Goal: Task Accomplishment & Management: Manage account settings

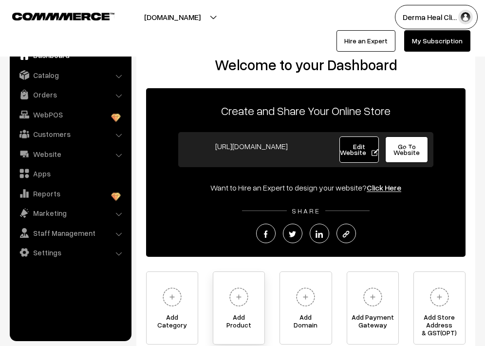
click at [240, 302] on img at bounding box center [239, 297] width 27 height 27
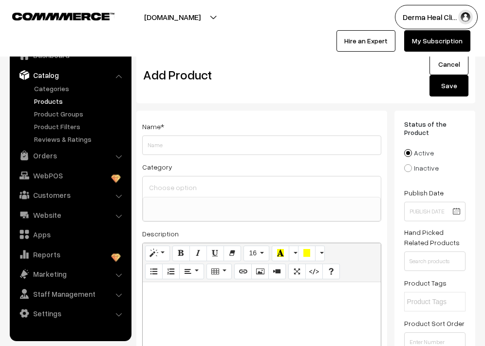
select select
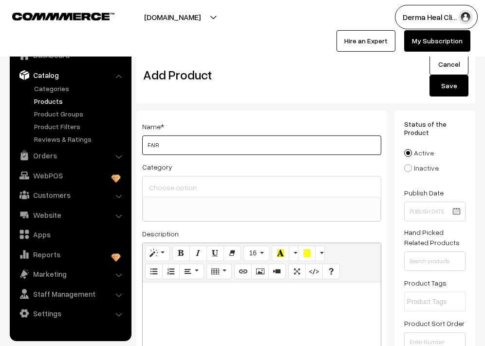
click at [176, 146] on input "FAIR" at bounding box center [261, 144] width 239 height 19
type input "F"
paste input "FairGloss Intense Lightening & Brightening Face Serum Lightens Skin Enhances Co…"
type input "FairGloss Intense Lightening & Brightening Face Serum"
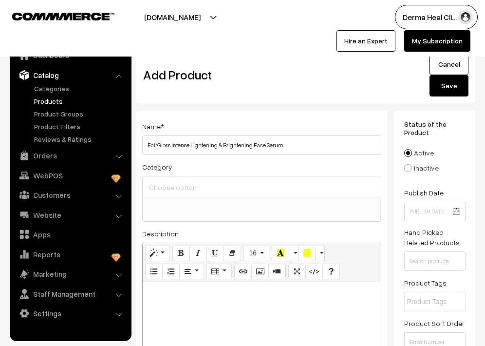
click at [193, 183] on input at bounding box center [262, 187] width 230 height 14
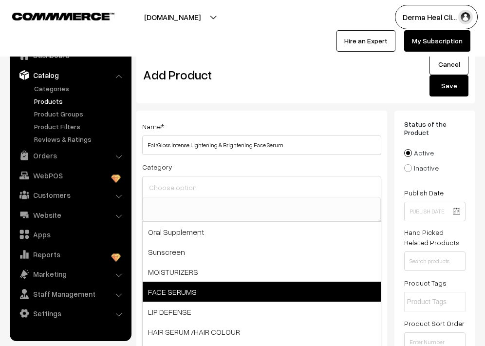
click at [187, 289] on span "FACE SERUMS" at bounding box center [262, 292] width 238 height 20
select select "4"
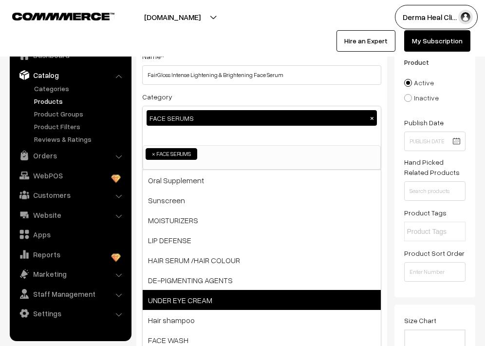
scroll to position [71, 0]
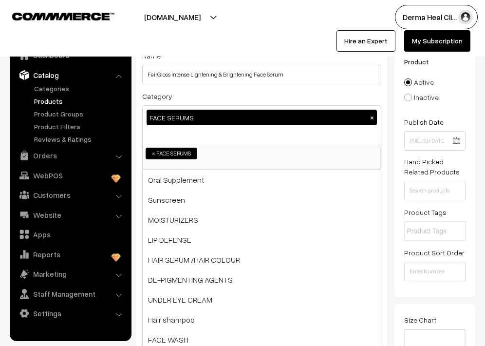
click at [192, 156] on li "× FACE SERUMS" at bounding box center [172, 154] width 52 height 12
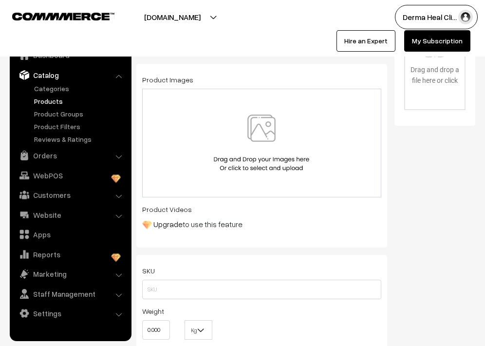
scroll to position [387, 0]
click at [265, 120] on div "Name * FairGloss Intense Lightening & Brightening Face Serum Category FACE SERU…" at bounding box center [262, 307] width 266 height 1168
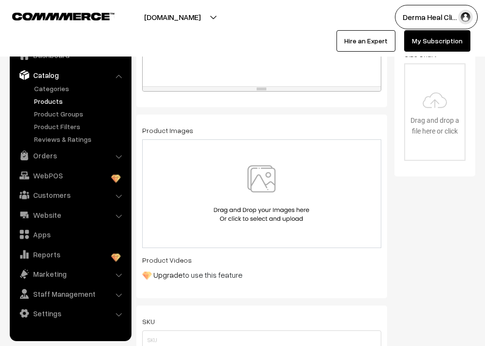
scroll to position [340, 0]
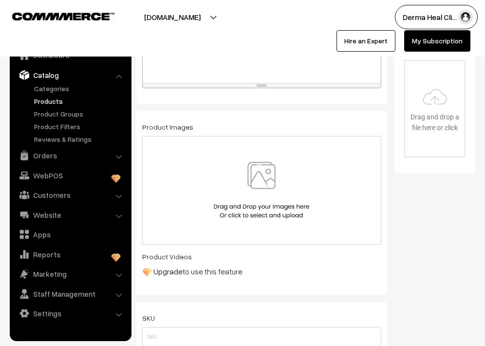
click at [265, 178] on img at bounding box center [261, 190] width 100 height 57
click at [268, 179] on img at bounding box center [261, 190] width 100 height 57
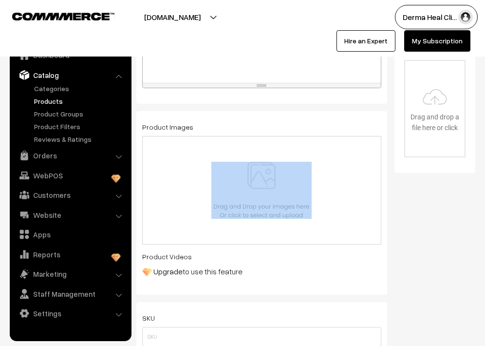
click at [277, 187] on img at bounding box center [261, 190] width 100 height 57
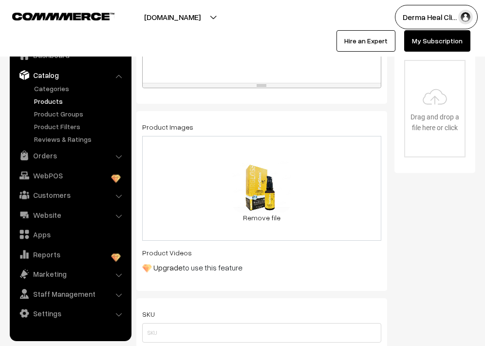
click at [200, 178] on div "0.2 MB 46.png Check Error Remove file" at bounding box center [261, 188] width 239 height 105
click at [270, 218] on link "Remove file" at bounding box center [261, 217] width 58 height 10
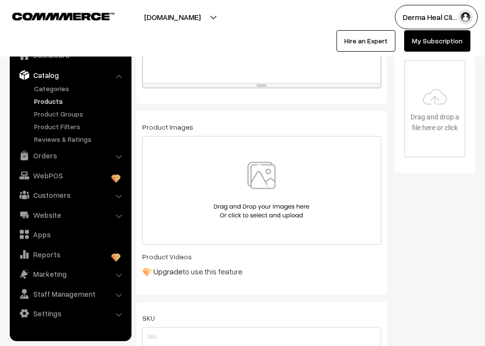
click at [257, 170] on img at bounding box center [261, 190] width 100 height 57
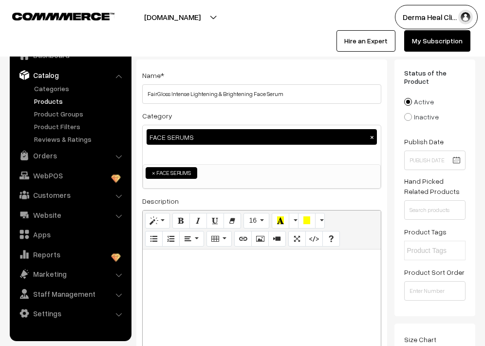
scroll to position [49, 0]
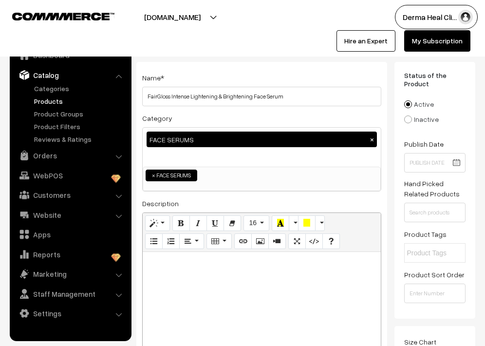
click at [177, 267] on p at bounding box center [262, 263] width 229 height 12
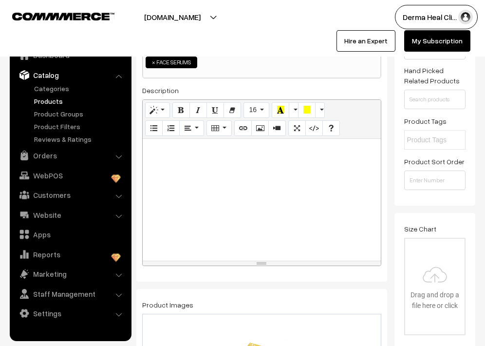
scroll to position [155, 0]
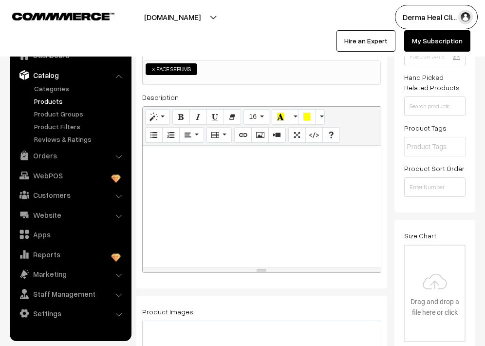
click at [159, 157] on p at bounding box center [262, 157] width 229 height 12
paste div
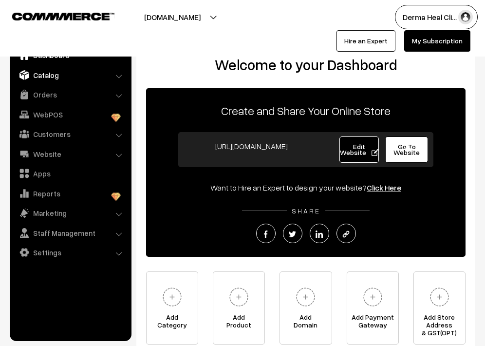
click at [52, 76] on link "Catalog" at bounding box center [70, 75] width 116 height 18
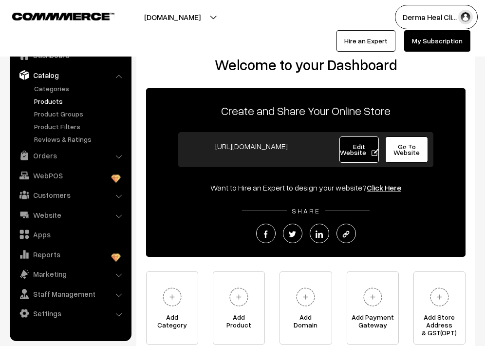
click at [68, 101] on link "Products" at bounding box center [80, 101] width 96 height 10
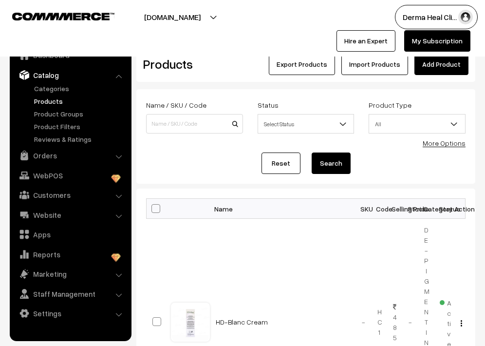
click at [447, 68] on link "Add Product" at bounding box center [442, 64] width 54 height 21
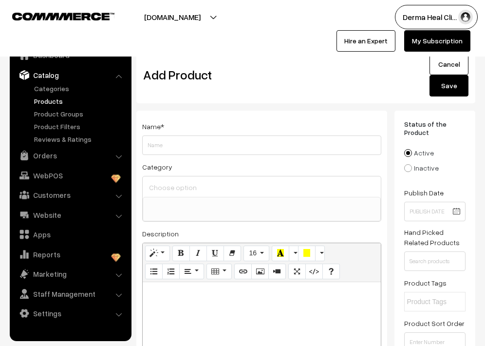
select select
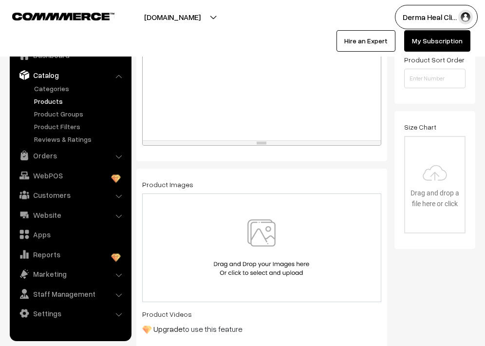
scroll to position [271, 0]
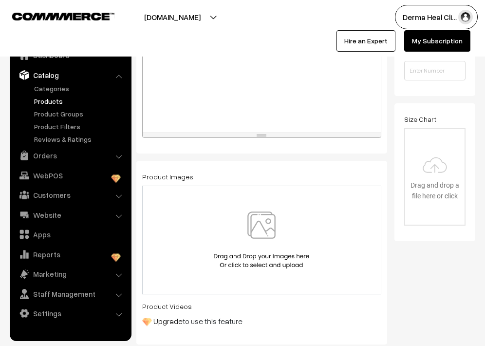
click at [266, 231] on img at bounding box center [261, 239] width 100 height 57
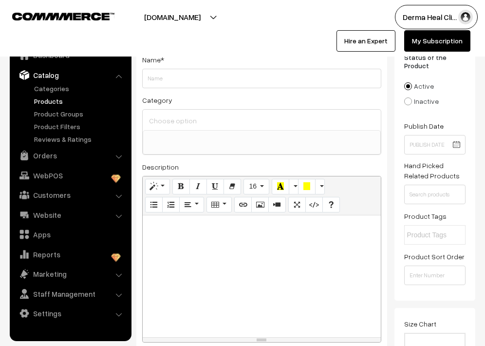
scroll to position [65, 0]
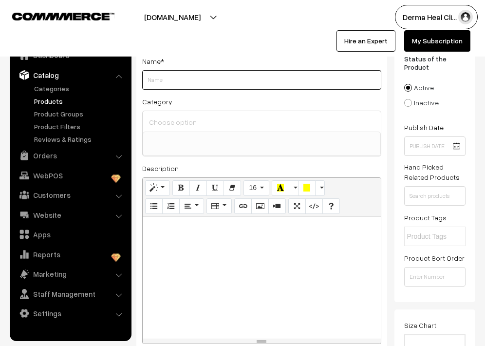
click at [182, 88] on input "Weight" at bounding box center [261, 79] width 239 height 19
click at [162, 89] on input "Weight" at bounding box center [261, 79] width 239 height 19
paste input "FairGloss Intense Lightening & Brightening Face Serum"
type input "FairGloss Intense Lightening & Brightening Face Serum"
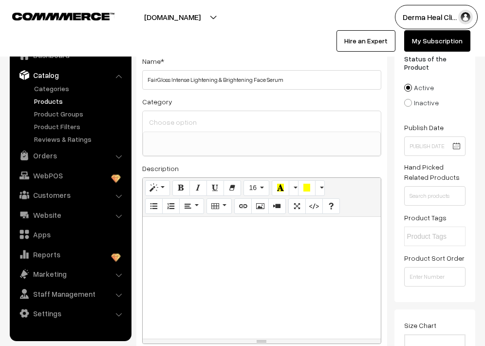
click at [173, 124] on input at bounding box center [262, 122] width 230 height 14
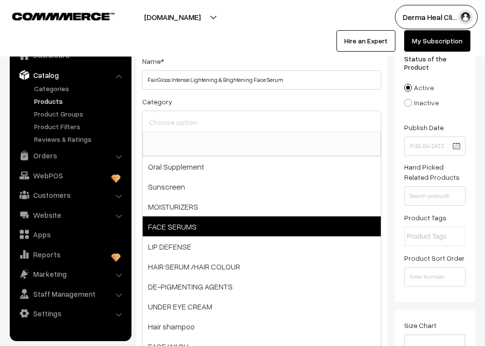
click at [187, 223] on span "FACE SERUMS" at bounding box center [262, 226] width 238 height 20
select select "4"
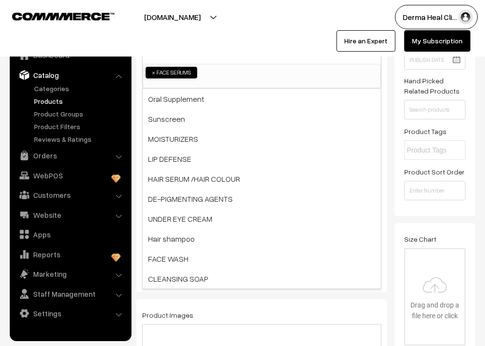
scroll to position [0, 0]
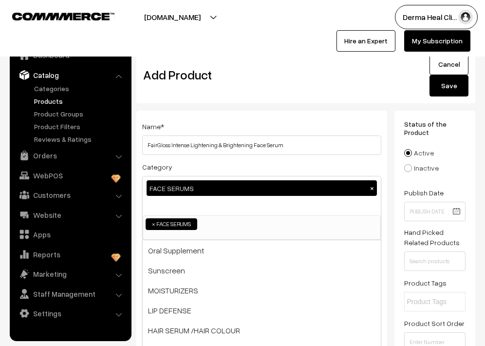
click at [451, 83] on button "Save" at bounding box center [449, 85] width 39 height 21
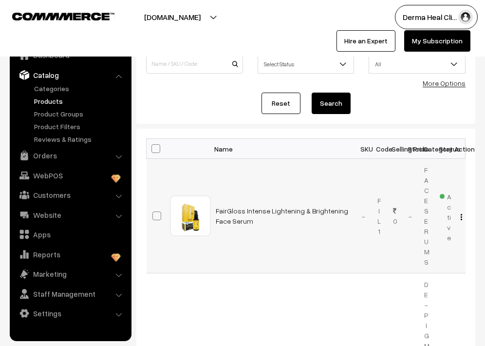
scroll to position [57, 0]
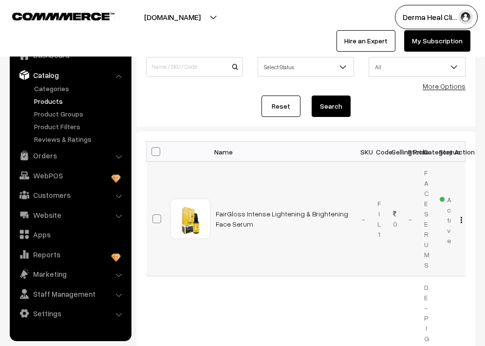
click at [461, 218] on img "button" at bounding box center [461, 220] width 1 height 6
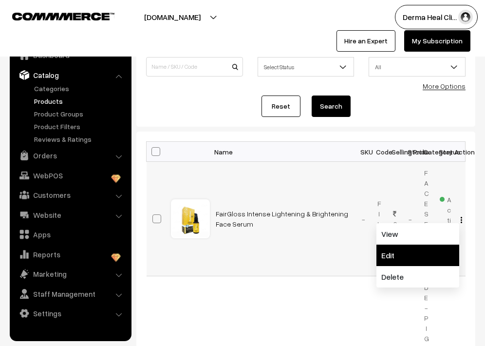
click at [402, 255] on link "Edit" at bounding box center [418, 255] width 83 height 21
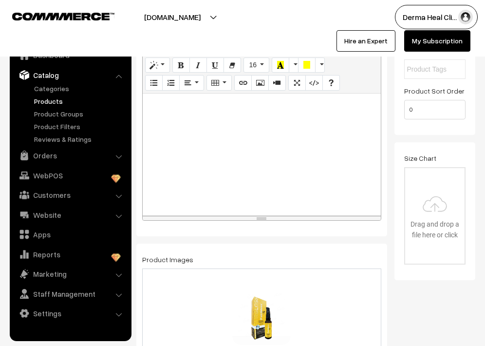
scroll to position [216, 0]
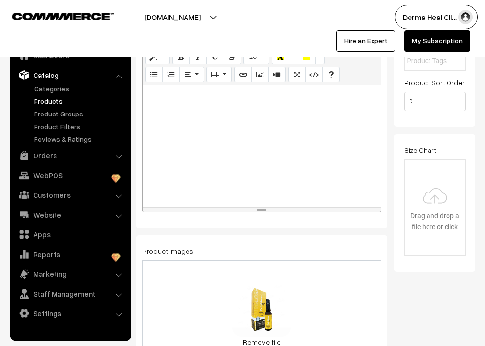
click at [147, 95] on div at bounding box center [262, 146] width 238 height 122
paste div
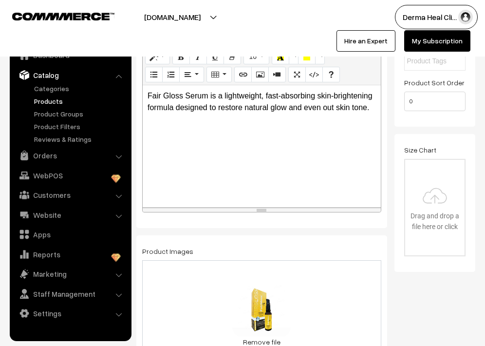
click at [151, 117] on div "Fair Gloss Serum is a lightweight, fast-absorbing skin-brightening formula desi…" at bounding box center [262, 146] width 238 height 122
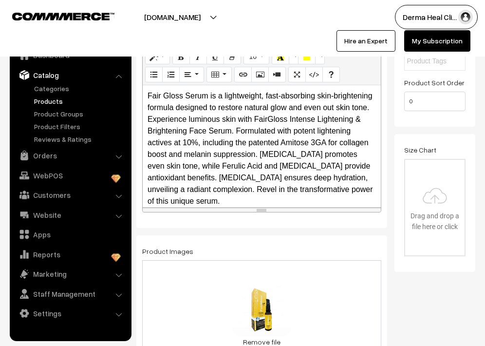
click at [201, 201] on p "Fair Gloss Serum is a lightweight, fast-absorbing skin-brightening formula desi…" at bounding box center [262, 148] width 229 height 117
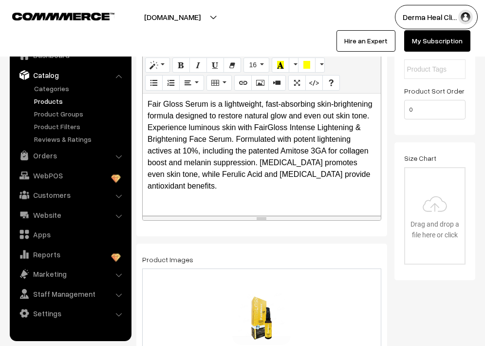
scroll to position [207, 0]
click at [211, 207] on p "Key Benefits:" at bounding box center [262, 206] width 229 height 12
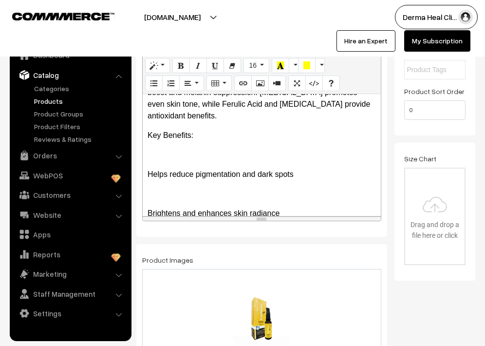
click at [179, 117] on p "Fair Gloss Serum is a lightweight, fast-absorbing skin-brightening formula desi…" at bounding box center [262, 75] width 229 height 94
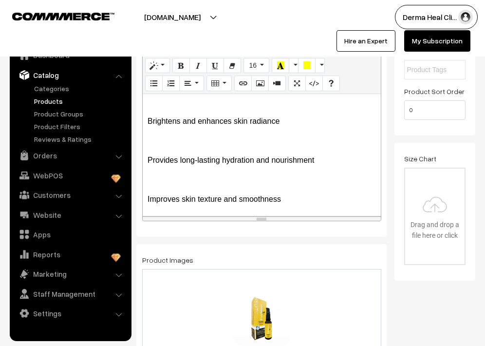
scroll to position [179, 0]
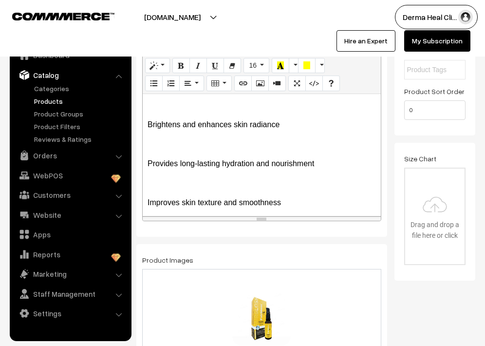
click at [147, 204] on div "Fair Gloss Serum is a lightweight, fast-absorbing skin-brightening formula desi…" at bounding box center [262, 155] width 238 height 122
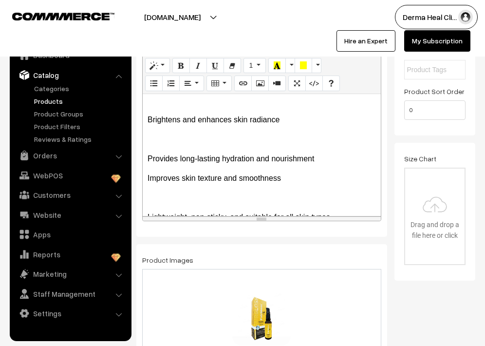
scroll to position [181, 0]
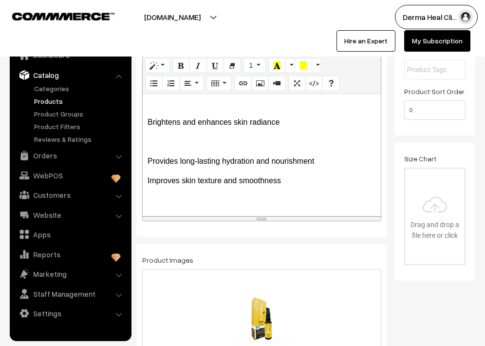
click at [146, 160] on div "Fair Gloss Serum is a lightweight, fast-absorbing skin-brightening formula desi…" at bounding box center [262, 155] width 238 height 122
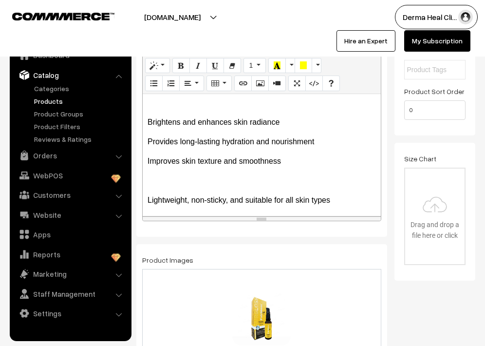
click at [145, 122] on div "Fair Gloss Serum is a lightweight, fast-absorbing skin-brightening formula desi…" at bounding box center [262, 155] width 238 height 122
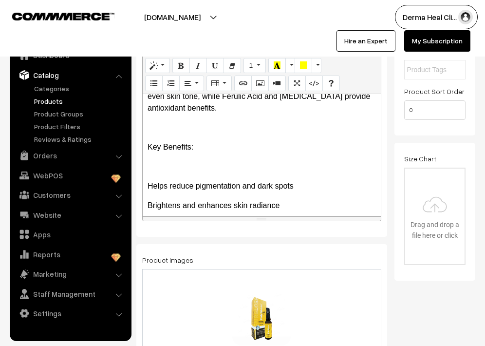
scroll to position [80, 0]
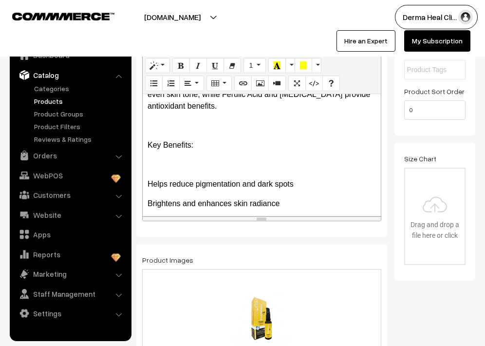
click at [148, 185] on p "Helps reduce pigmentation and dark spots" at bounding box center [262, 184] width 229 height 12
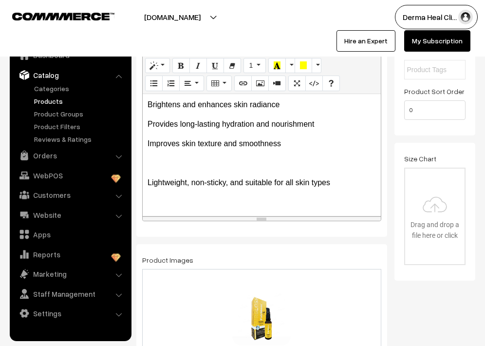
scroll to position [162, 0]
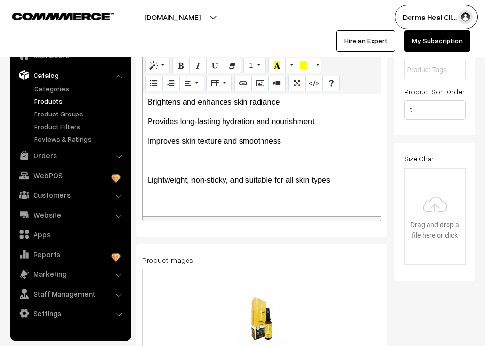
click at [145, 181] on div "Fair Gloss Serum is a lightweight, fast-absorbing skin-brightening formula desi…" at bounding box center [262, 155] width 238 height 122
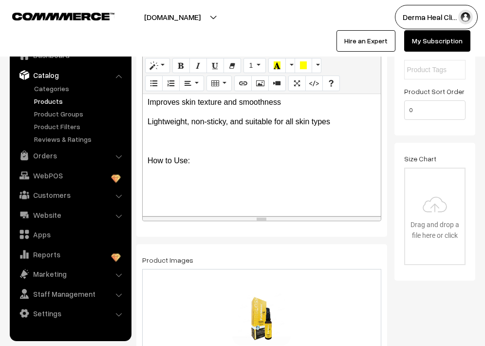
scroll to position [204, 0]
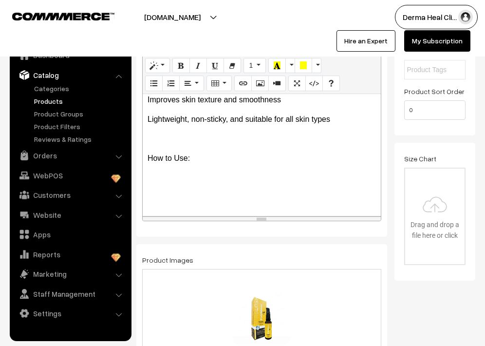
click at [195, 163] on p "How to Use:" at bounding box center [262, 159] width 229 height 12
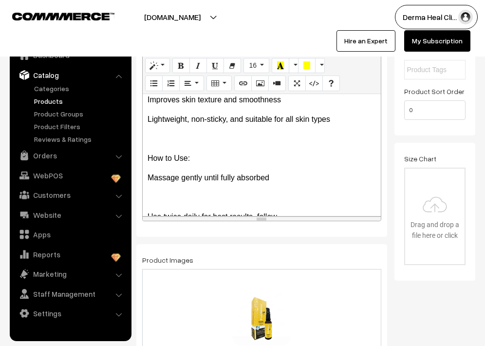
click at [272, 180] on p "Massage gently until fully absorbed" at bounding box center [262, 178] width 229 height 12
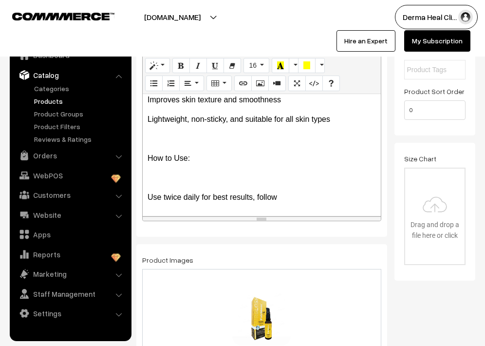
click at [146, 196] on div "Fair Gloss Serum is a lightweight, fast-absorbing skin-brightening formula desi…" at bounding box center [262, 155] width 238 height 122
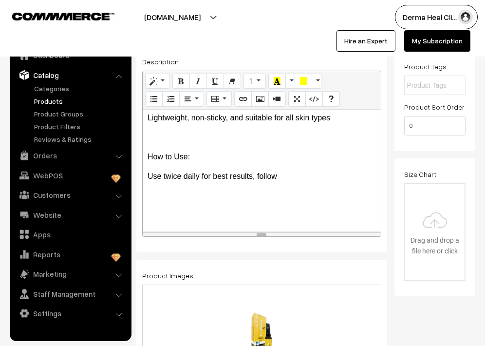
scroll to position [223, 0]
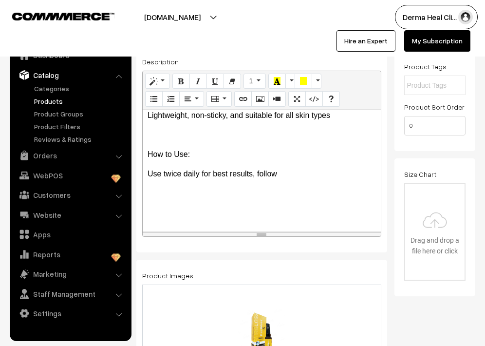
click at [196, 155] on p "How to Use:" at bounding box center [262, 155] width 229 height 12
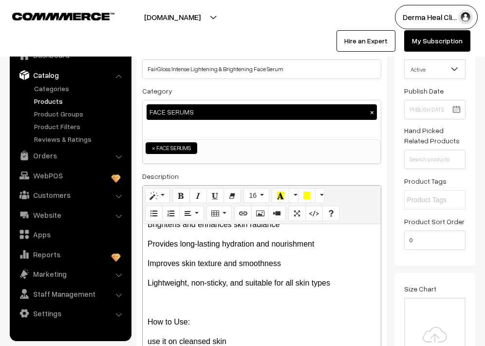
scroll to position [243, 0]
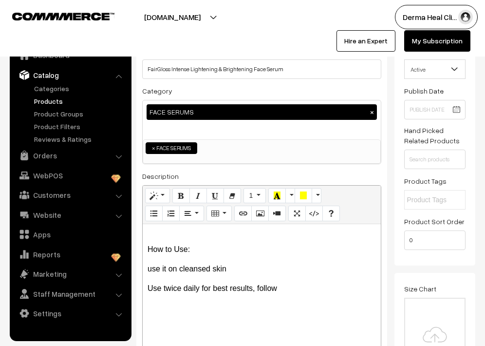
click at [281, 289] on p "Use twice daily for best results, follow" at bounding box center [262, 289] width 229 height 12
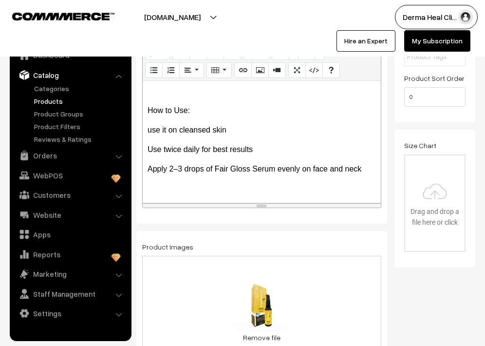
scroll to position [237, 0]
click at [152, 132] on p "use it on cleansed skin" at bounding box center [262, 131] width 229 height 12
click at [153, 153] on span "Use twice daily for best results" at bounding box center [200, 150] width 105 height 8
click at [231, 132] on p "Use it on cleansed skin" at bounding box center [262, 131] width 229 height 12
click at [259, 150] on p "Use twice daily for best results" at bounding box center [262, 151] width 229 height 12
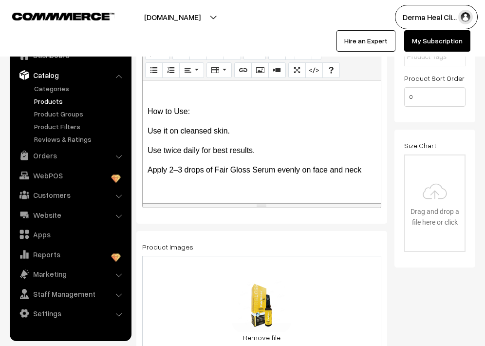
click at [366, 169] on p "Apply 2–3 drops of Fair Gloss Serum evenly on face and neck" at bounding box center [262, 170] width 229 height 12
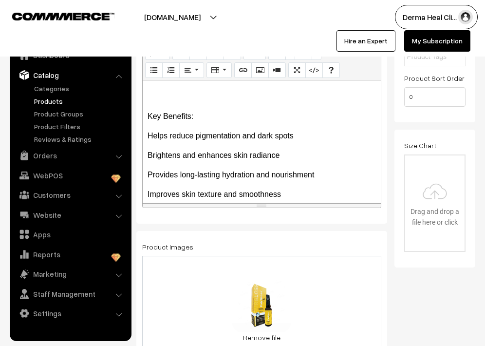
scroll to position [94, 0]
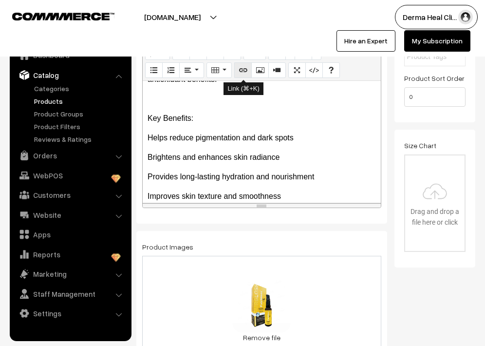
click at [244, 71] on icon "Link (⌘+K)" at bounding box center [243, 70] width 7 height 8
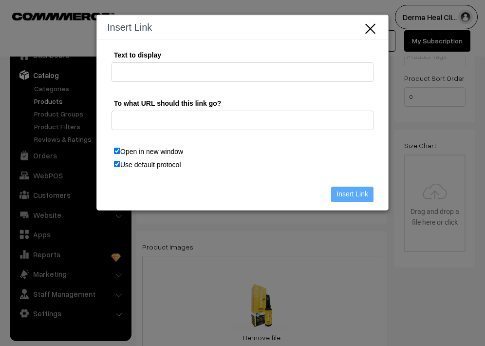
click at [374, 29] on icon "Close" at bounding box center [370, 27] width 15 height 16
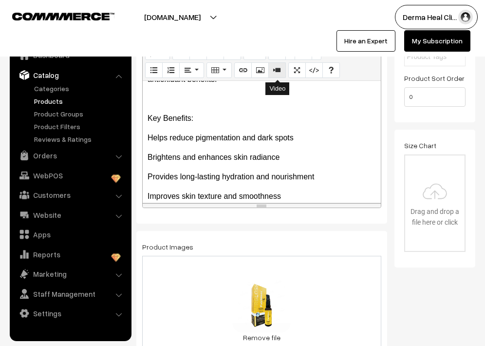
click at [280, 71] on icon "Video" at bounding box center [277, 70] width 7 height 8
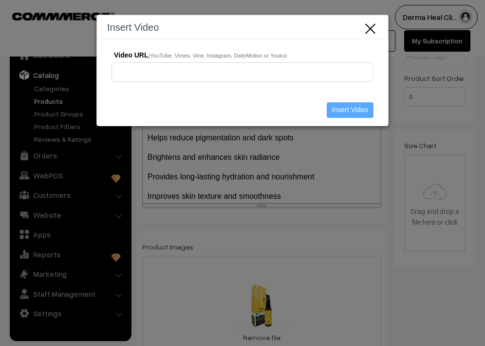
click at [363, 31] on icon "Close" at bounding box center [370, 27] width 15 height 16
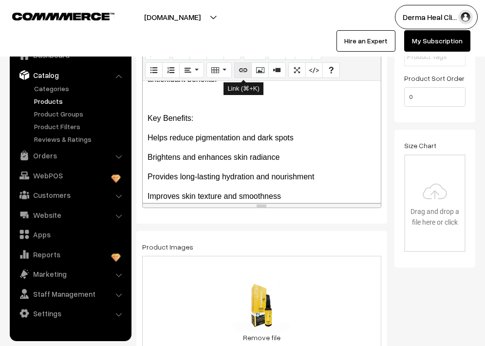
click at [246, 69] on icon "Link (⌘+K)" at bounding box center [243, 70] width 7 height 8
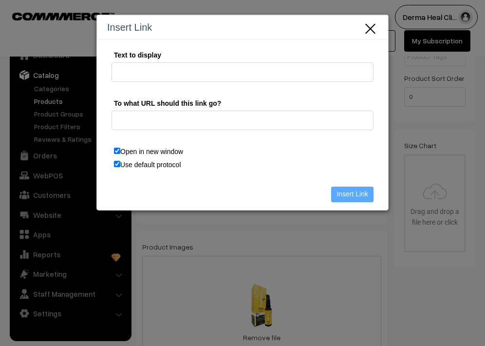
click at [370, 24] on icon "Close" at bounding box center [370, 27] width 15 height 16
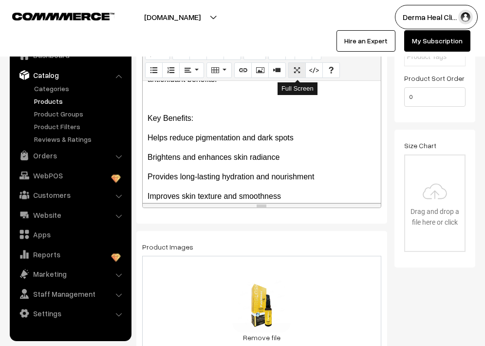
click at [296, 68] on icon "Full Screen" at bounding box center [297, 70] width 7 height 8
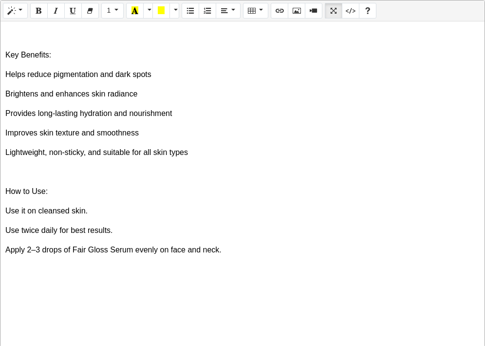
scroll to position [0, 0]
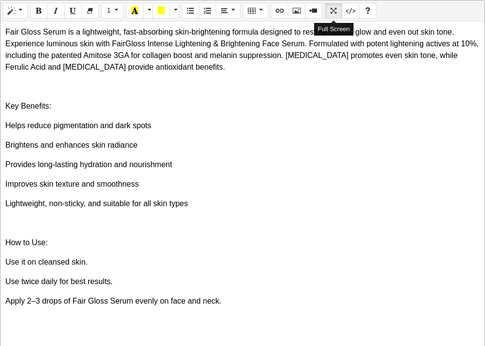
click at [334, 12] on icon "Full Screen" at bounding box center [333, 10] width 7 height 8
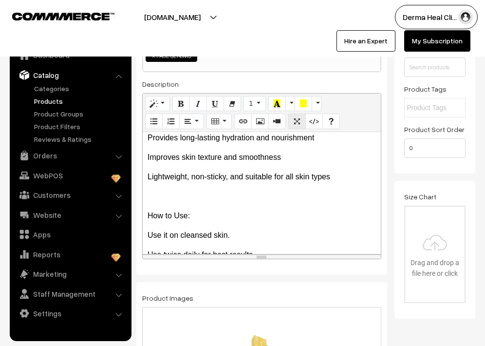
scroll to position [187, 0]
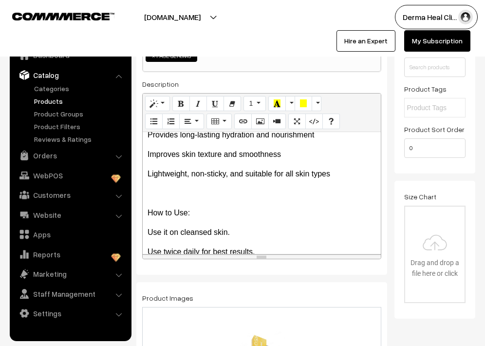
click at [337, 177] on p "Lightweight, non-sticky, and suitable for all skin types" at bounding box center [262, 174] width 229 height 12
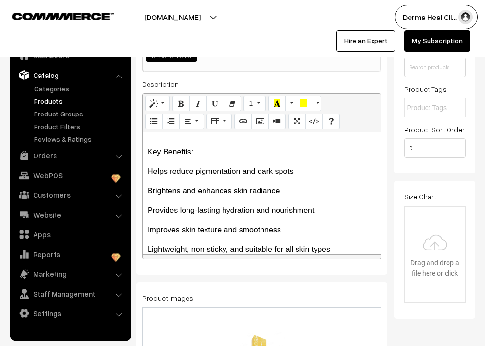
scroll to position [188, 0]
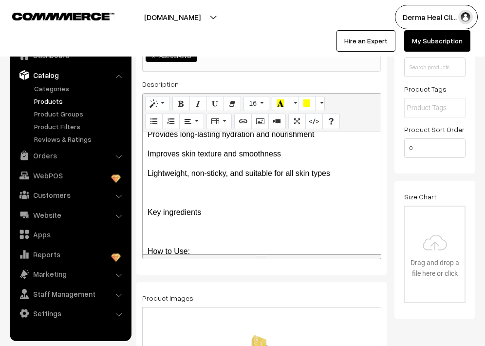
click at [148, 211] on span "Key ingredients" at bounding box center [175, 212] width 54 height 8
click at [204, 211] on p "Key ingredients" at bounding box center [262, 213] width 229 height 12
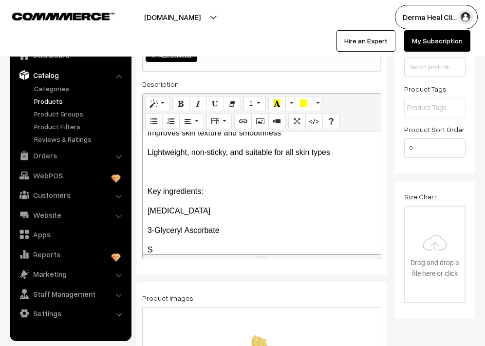
scroll to position [209, 0]
click at [153, 230] on span "3-Glyceryl Ascorbate" at bounding box center [184, 230] width 72 height 8
click at [227, 231] on p "3-Glyceryl Ascorbate" at bounding box center [262, 230] width 229 height 12
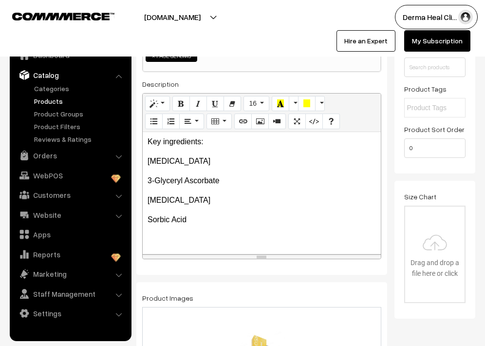
scroll to position [324, 0]
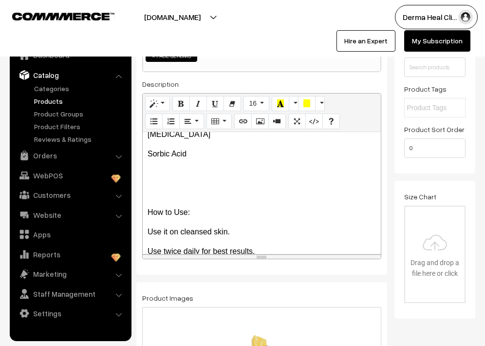
click at [147, 212] on div "Fair Gloss Serum is a lightweight, fast-absorbing skin-brightening formula desi…" at bounding box center [262, 193] width 238 height 122
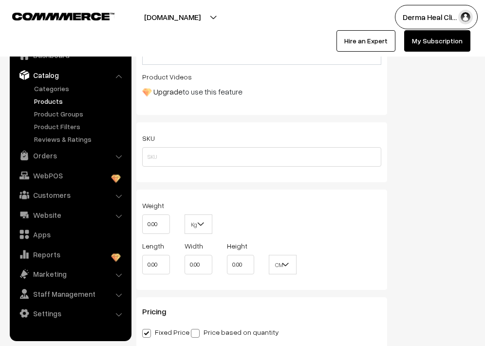
scroll to position [523, 0]
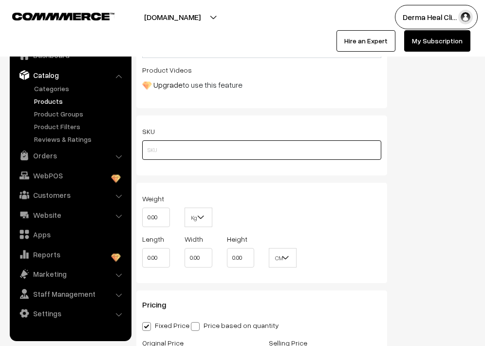
click at [186, 150] on input "text" at bounding box center [261, 149] width 239 height 19
click at [153, 152] on input "30ml" at bounding box center [261, 149] width 239 height 19
type input "30 ml"
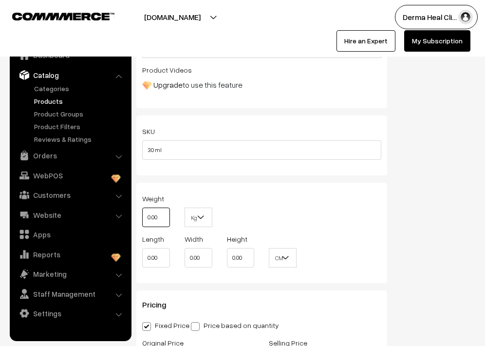
click at [161, 221] on input "0.00" at bounding box center [156, 217] width 28 height 19
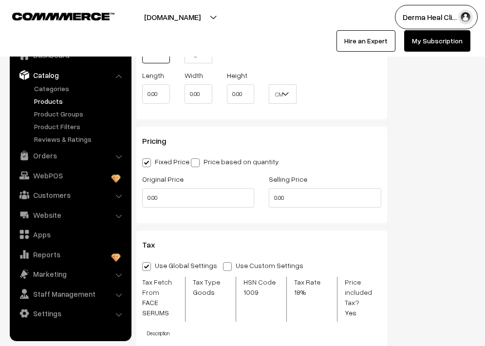
scroll to position [691, 0]
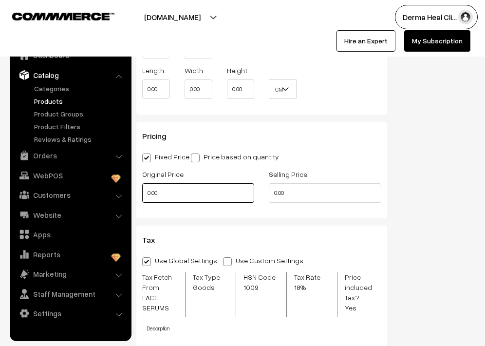
click at [186, 197] on input "0.00" at bounding box center [198, 192] width 112 height 19
type input "0"
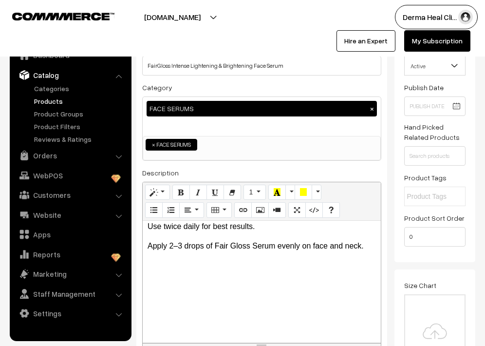
scroll to position [0, 0]
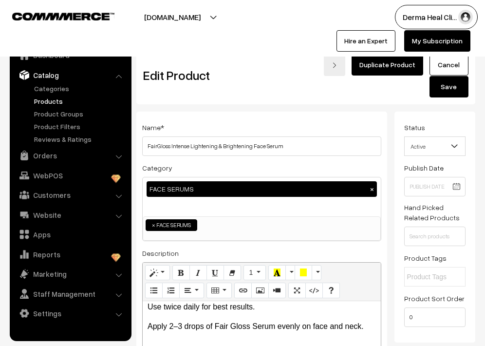
type input "599.00"
click at [445, 89] on button "Save" at bounding box center [449, 86] width 39 height 21
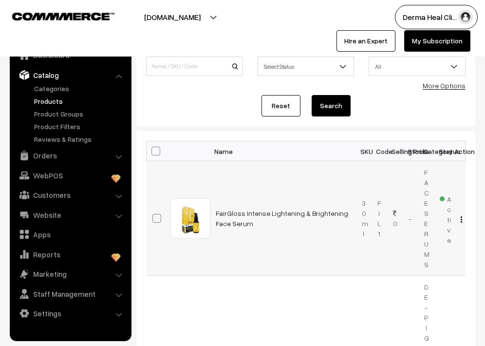
scroll to position [63, 0]
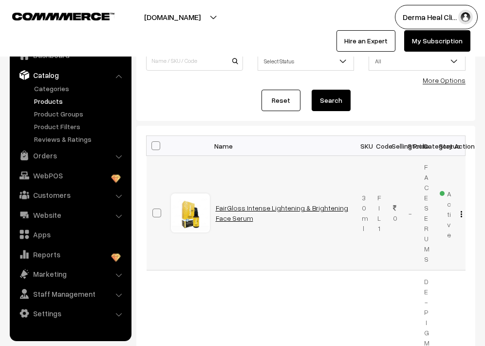
click at [230, 207] on link "FairGloss Intense Lightening & Brightening Face Serum" at bounding box center [282, 213] width 133 height 19
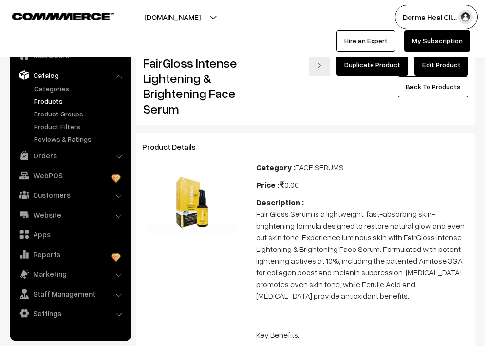
click at [439, 64] on link "Edit Product" at bounding box center [442, 64] width 54 height 21
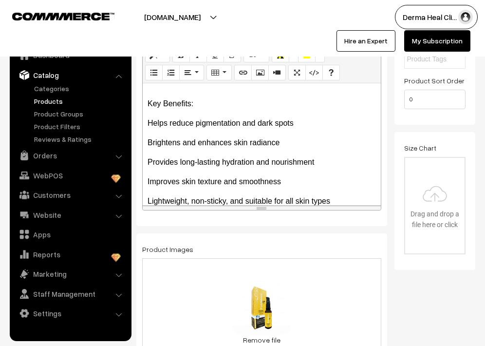
scroll to position [118, 0]
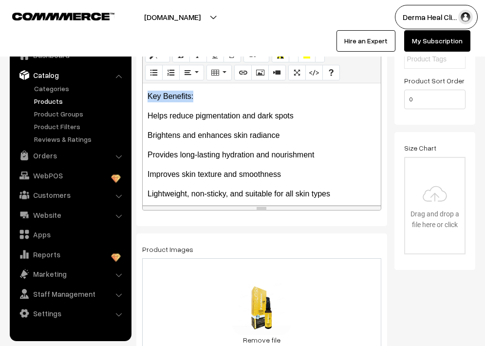
drag, startPoint x: 147, startPoint y: 95, endPoint x: 197, endPoint y: 96, distance: 50.7
click at [197, 96] on div "Fair Gloss Serum is a lightweight, fast-absorbing skin-brightening formula desi…" at bounding box center [262, 144] width 238 height 122
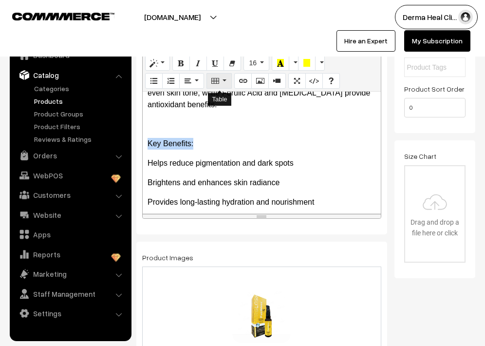
scroll to position [205, 0]
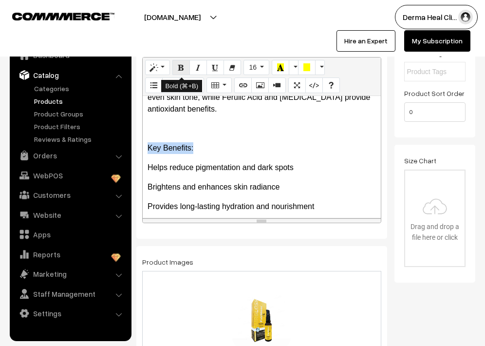
click at [181, 68] on icon "Bold (⌘+B)" at bounding box center [181, 67] width 7 height 8
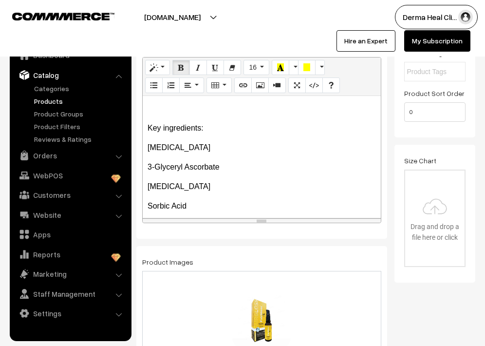
scroll to position [238, 0]
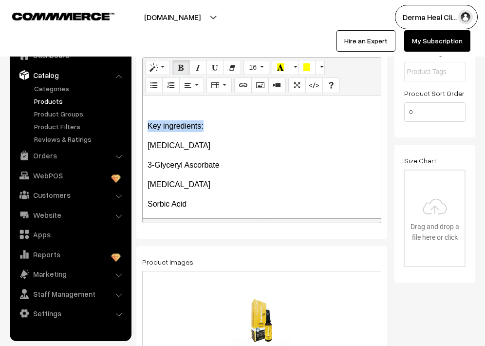
drag, startPoint x: 146, startPoint y: 126, endPoint x: 205, endPoint y: 126, distance: 59.0
click at [207, 127] on div "Fair Gloss Serum is a lightweight, fast-absorbing skin-brightening formula desi…" at bounding box center [262, 157] width 238 height 122
click at [182, 65] on icon "Bold (⌘+B)" at bounding box center [181, 67] width 7 height 8
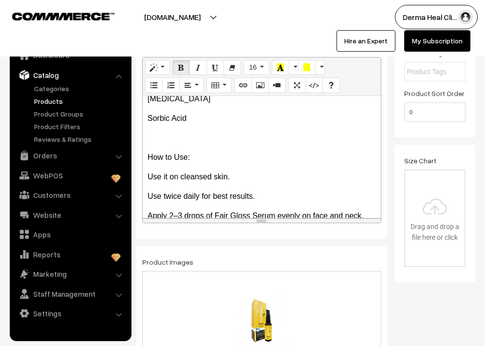
scroll to position [332, 0]
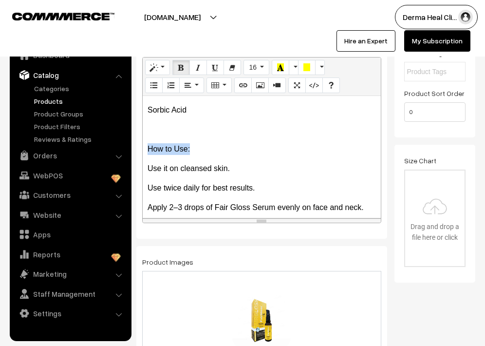
drag, startPoint x: 147, startPoint y: 149, endPoint x: 192, endPoint y: 150, distance: 45.3
click at [192, 150] on div "Fair Gloss Serum is a lightweight, fast-absorbing skin-brightening formula desi…" at bounding box center [262, 157] width 238 height 122
click at [178, 67] on icon "Bold (⌘+B)" at bounding box center [181, 67] width 7 height 8
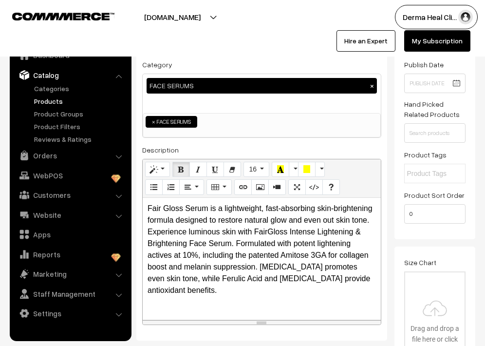
scroll to position [0, 0]
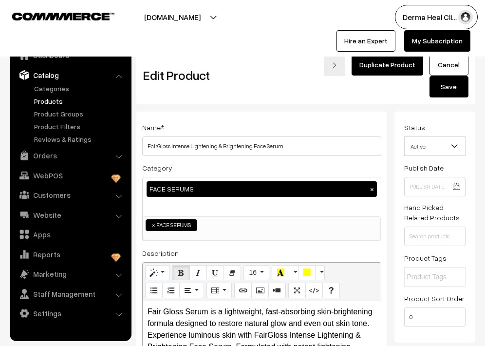
click at [437, 91] on button "Save" at bounding box center [449, 86] width 39 height 21
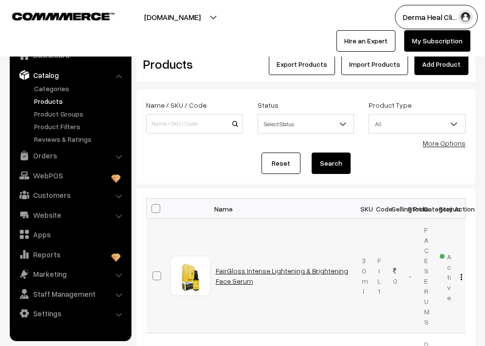
click at [227, 269] on link "FairGloss Intense Lightening & Brightening Face Serum" at bounding box center [282, 276] width 133 height 19
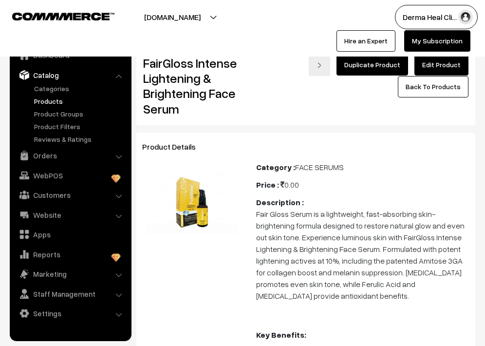
click at [57, 103] on link "Products" at bounding box center [80, 101] width 96 height 10
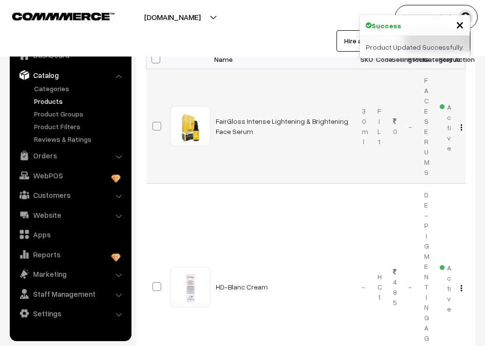
scroll to position [152, 0]
